Goal: Task Accomplishment & Management: Use online tool/utility

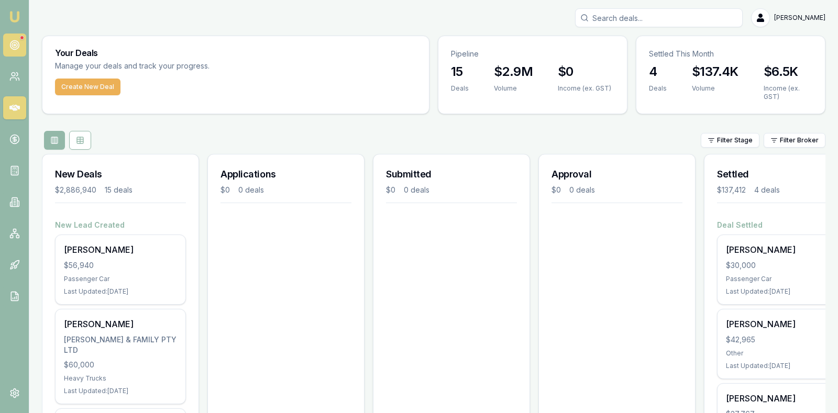
click at [20, 43] on link at bounding box center [14, 45] width 23 height 23
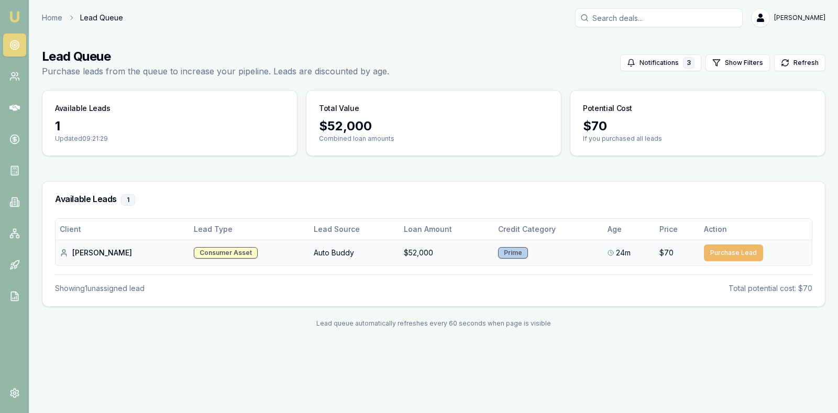
click at [722, 248] on button "Purchase Lead" at bounding box center [733, 253] width 59 height 17
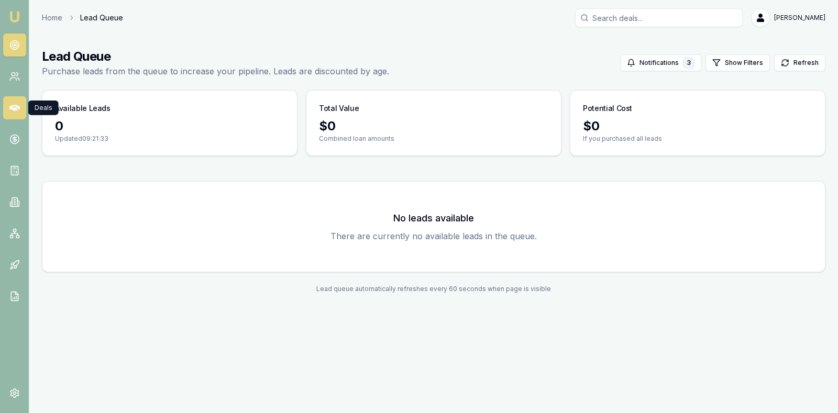
click at [13, 111] on icon at bounding box center [14, 108] width 10 height 10
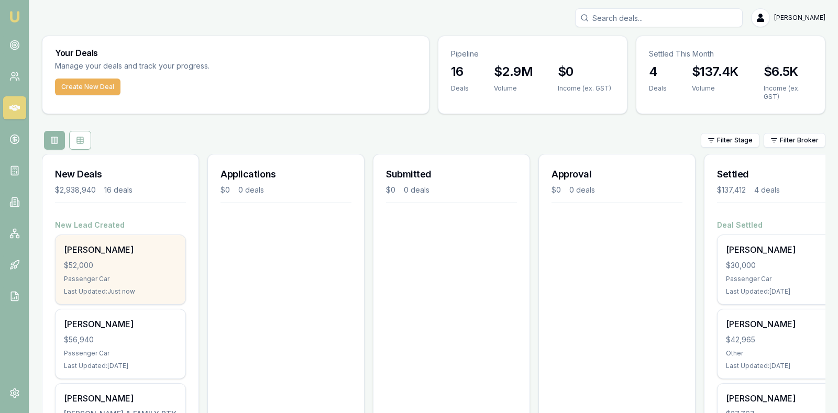
click at [116, 267] on div "$52,000" at bounding box center [120, 265] width 113 height 10
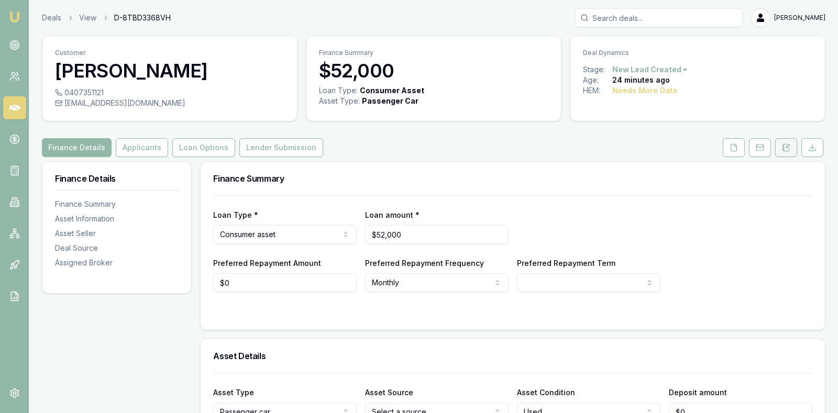
click at [785, 148] on icon at bounding box center [786, 148] width 8 height 8
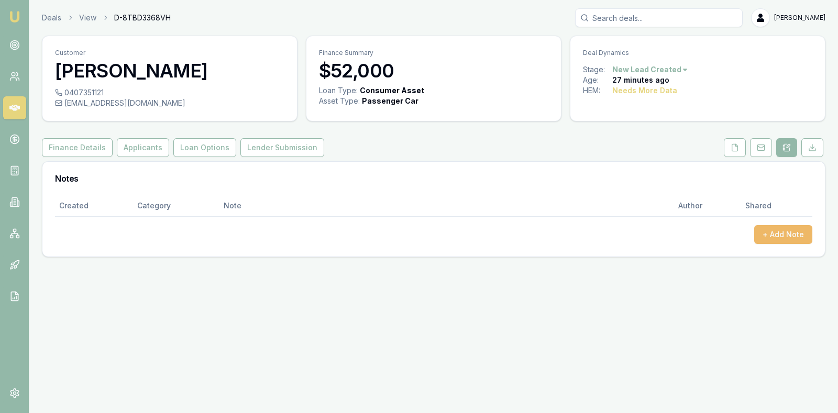
click at [787, 234] on button "+ Add Note" at bounding box center [783, 234] width 58 height 19
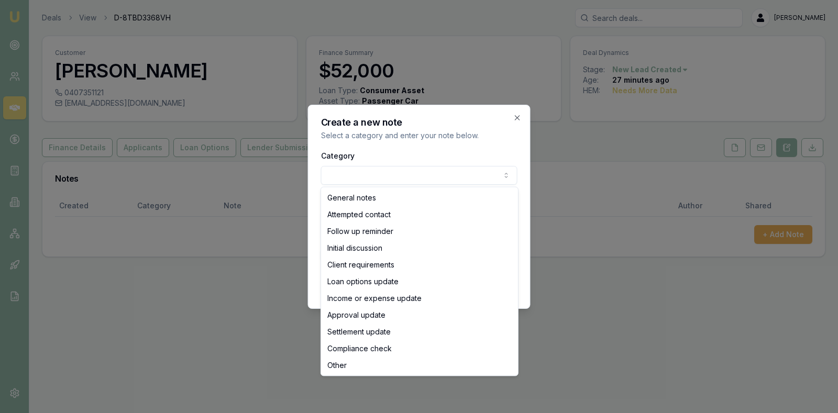
click at [493, 178] on body "Emu Broker Deals View D-8TBD3368VH Stevette Gelavis Toggle Menu Customer Dianna…" at bounding box center [419, 206] width 838 height 413
select select "ATTEMPTED_CONTACT"
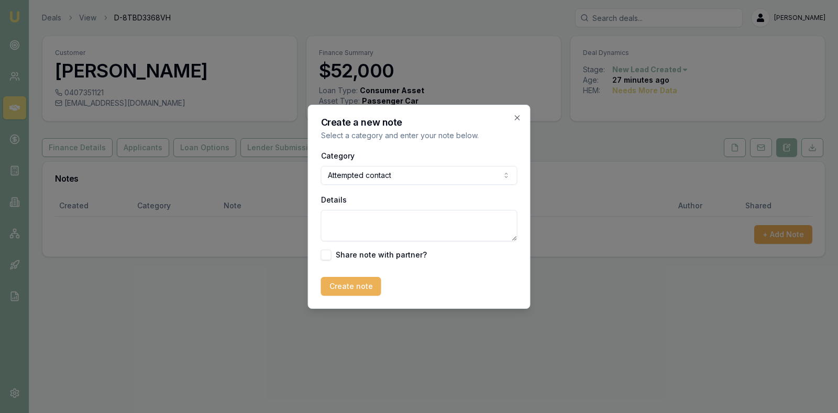
click at [392, 221] on textarea "Details" at bounding box center [419, 225] width 196 height 31
type textarea "No answer and no message could be left as message bank was full. Texted."
click at [349, 284] on button "Create note" at bounding box center [351, 286] width 60 height 19
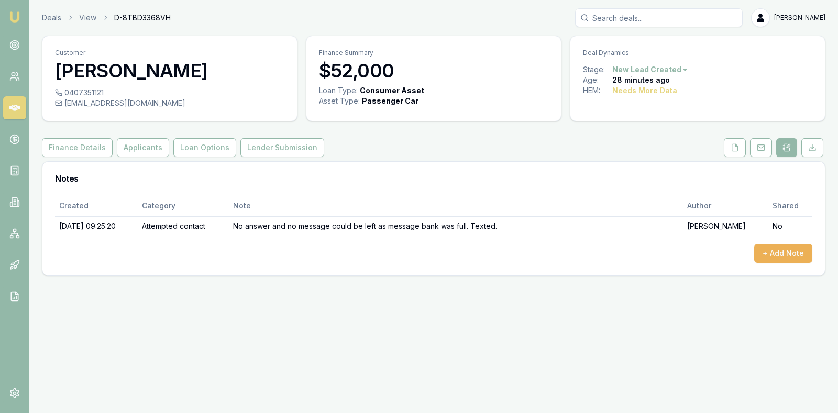
click at [15, 108] on icon at bounding box center [14, 108] width 10 height 6
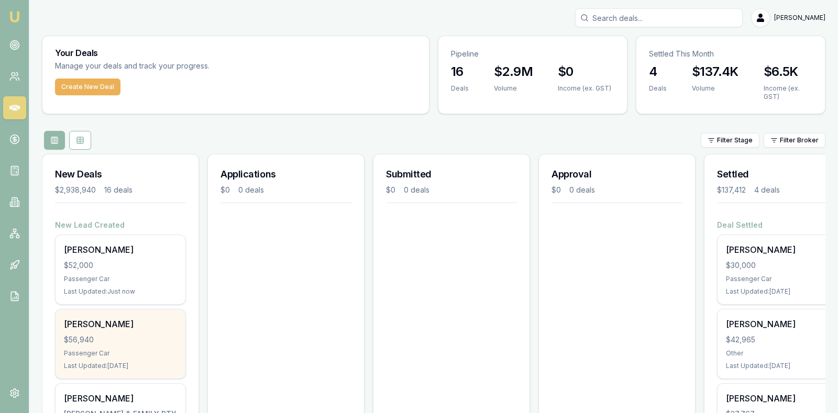
click at [123, 337] on div "$56,940" at bounding box center [120, 340] width 113 height 10
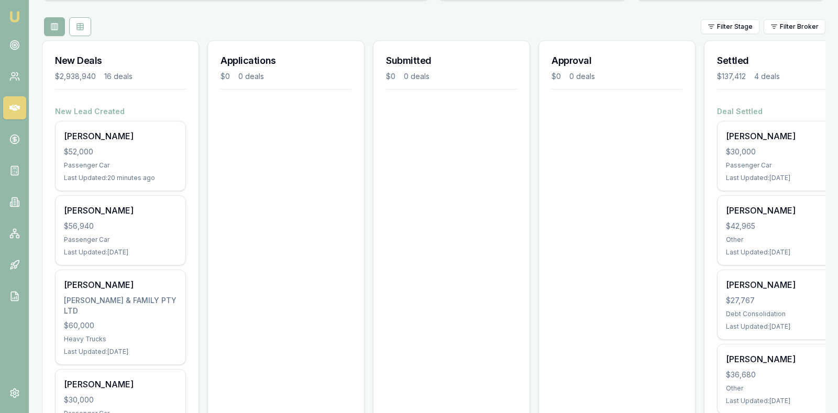
scroll to position [105, 0]
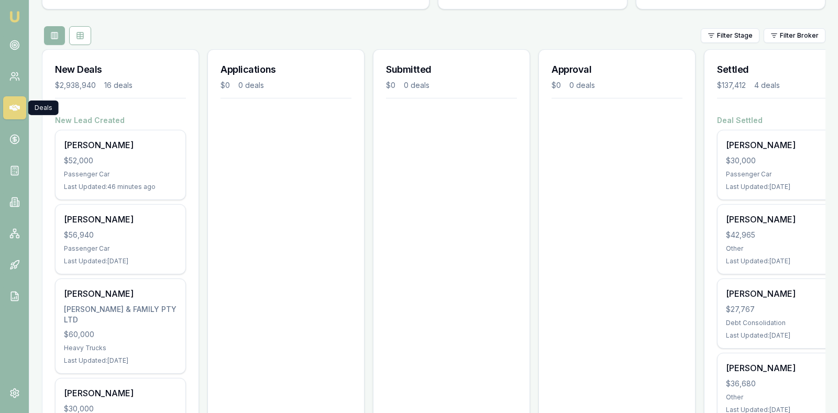
click at [16, 104] on icon at bounding box center [14, 108] width 10 height 10
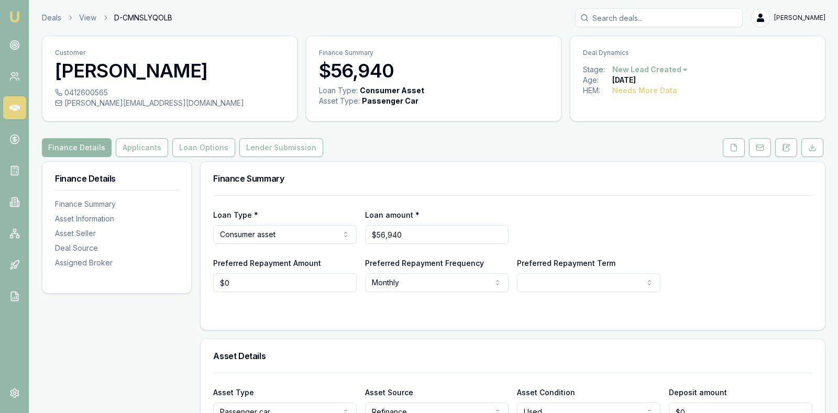
click at [15, 104] on icon at bounding box center [14, 108] width 10 height 10
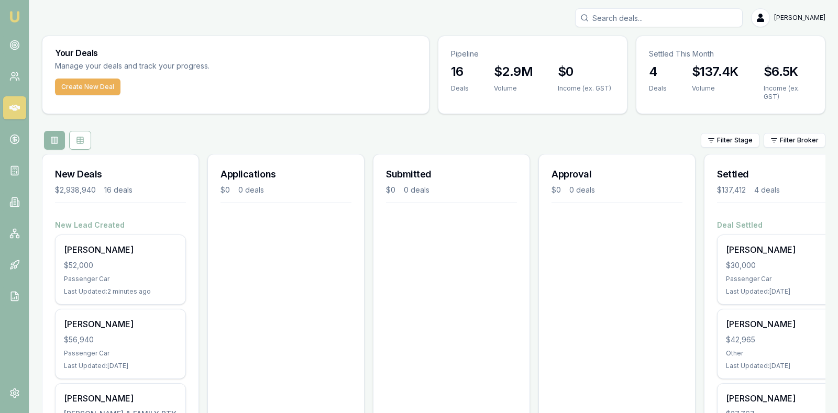
click at [3, 96] on link at bounding box center [14, 107] width 23 height 23
click at [182, 14] on div "[PERSON_NAME]" at bounding box center [434, 17] width 784 height 19
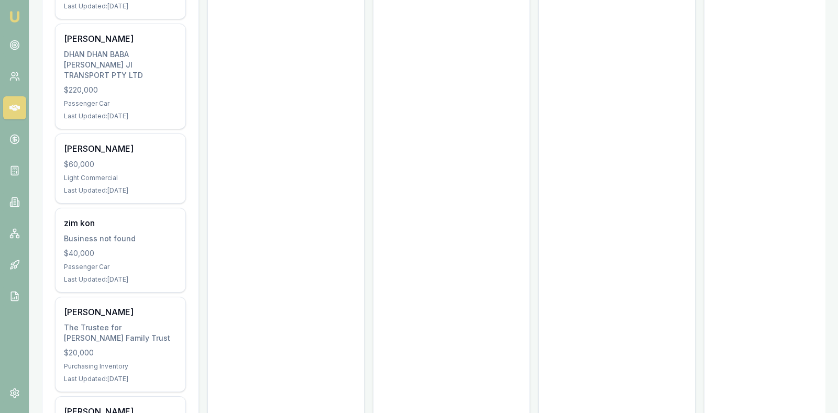
scroll to position [629, 0]
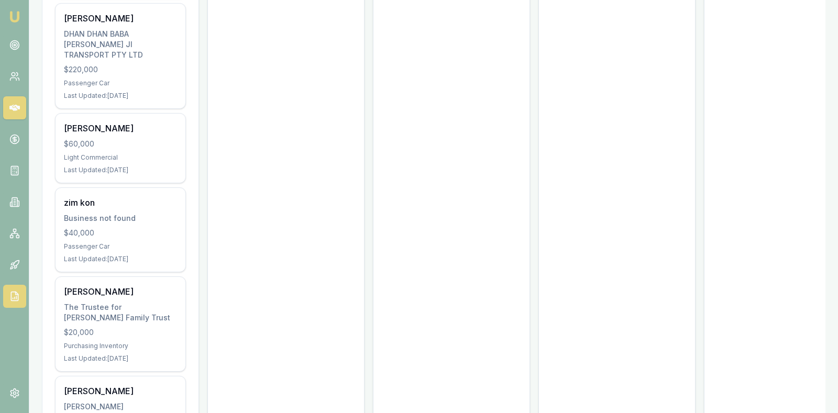
click at [10, 298] on icon at bounding box center [14, 296] width 10 height 10
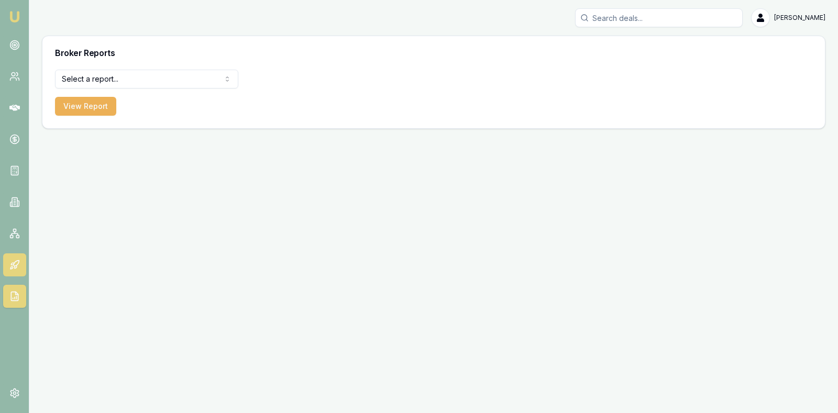
click at [16, 261] on icon at bounding box center [14, 265] width 10 height 10
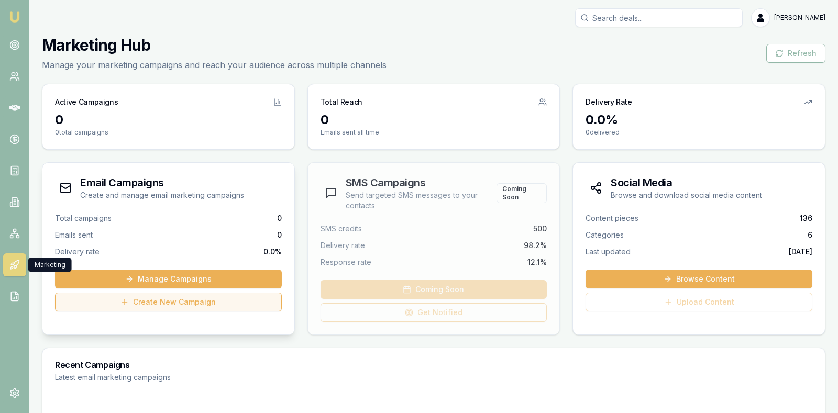
click at [200, 299] on link "Create New Campaign" at bounding box center [168, 302] width 227 height 19
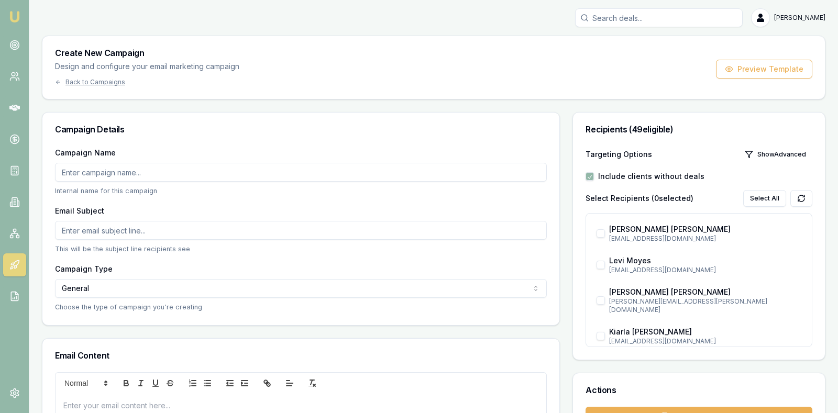
click at [274, 174] on input "Campaign Name" at bounding box center [301, 172] width 492 height 19
click at [261, 231] on input "Email Subject" at bounding box center [301, 230] width 492 height 19
